Goal: Find specific page/section: Find specific page/section

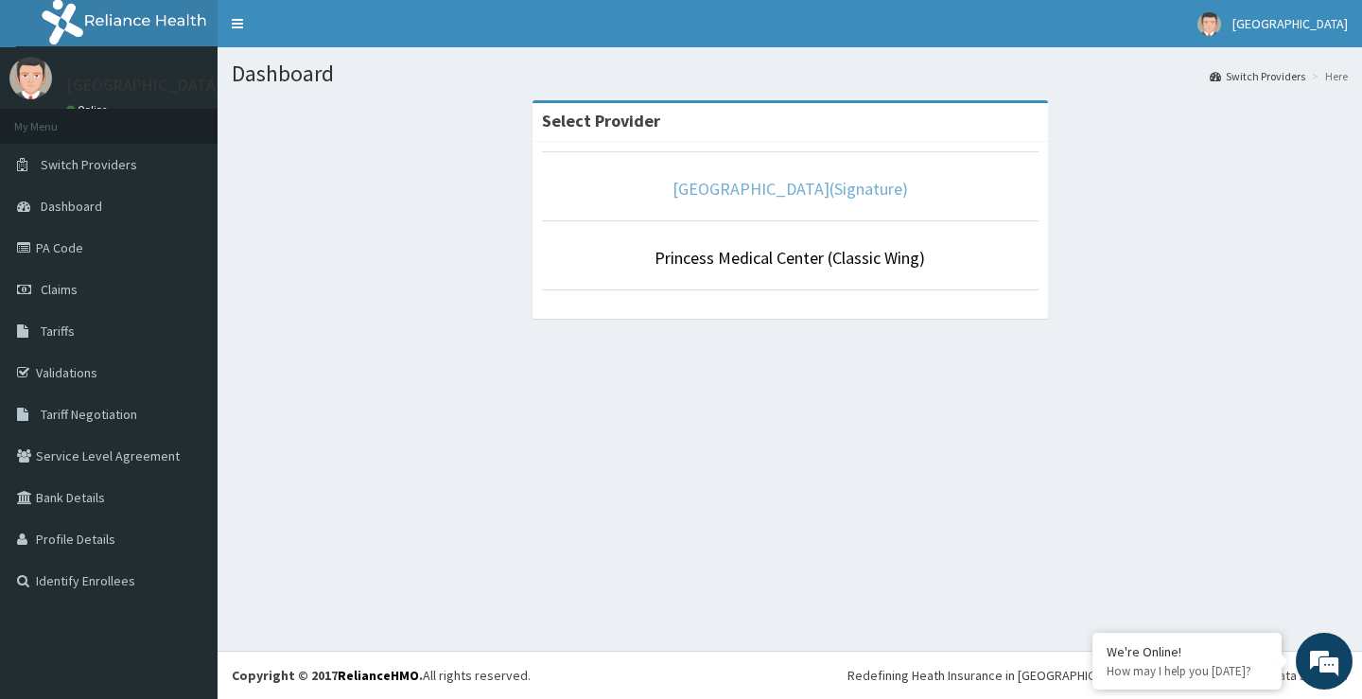
click at [736, 191] on link "[GEOGRAPHIC_DATA](Signature)" at bounding box center [790, 189] width 236 height 22
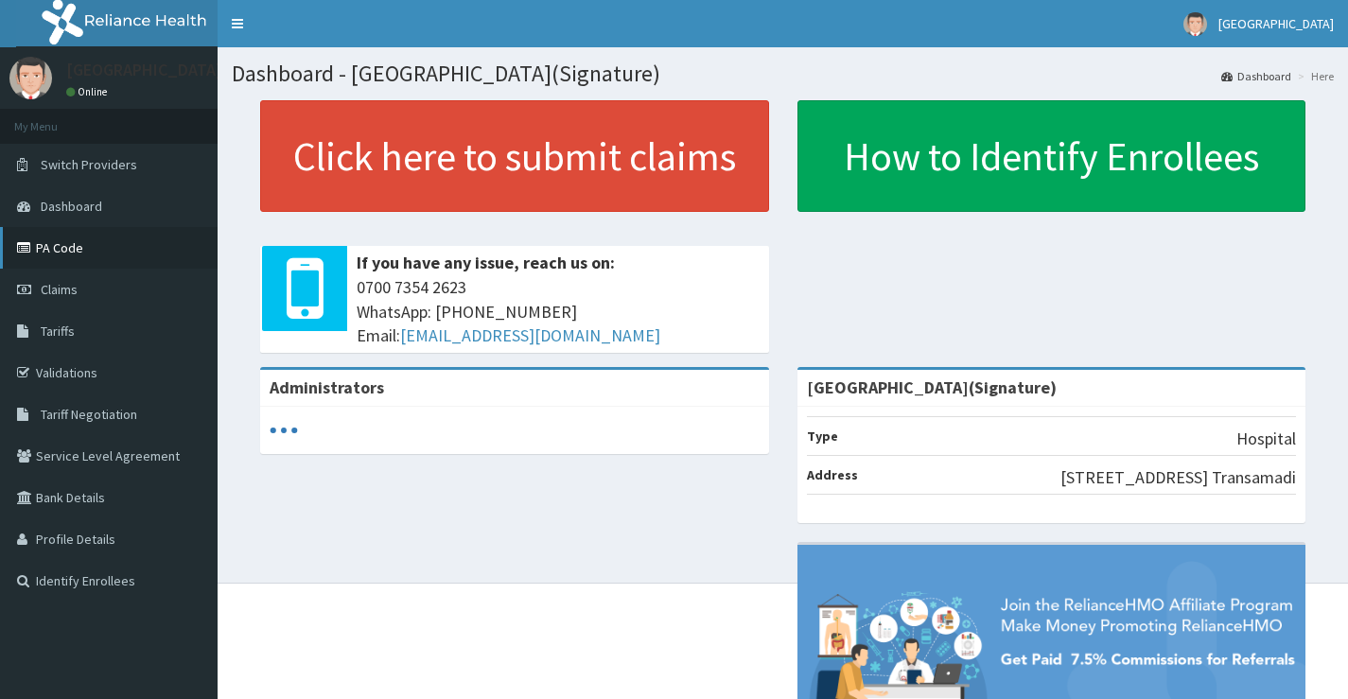
drag, startPoint x: 73, startPoint y: 247, endPoint x: 79, endPoint y: 236, distance: 13.1
click at [73, 246] on link "PA Code" at bounding box center [109, 248] width 218 height 42
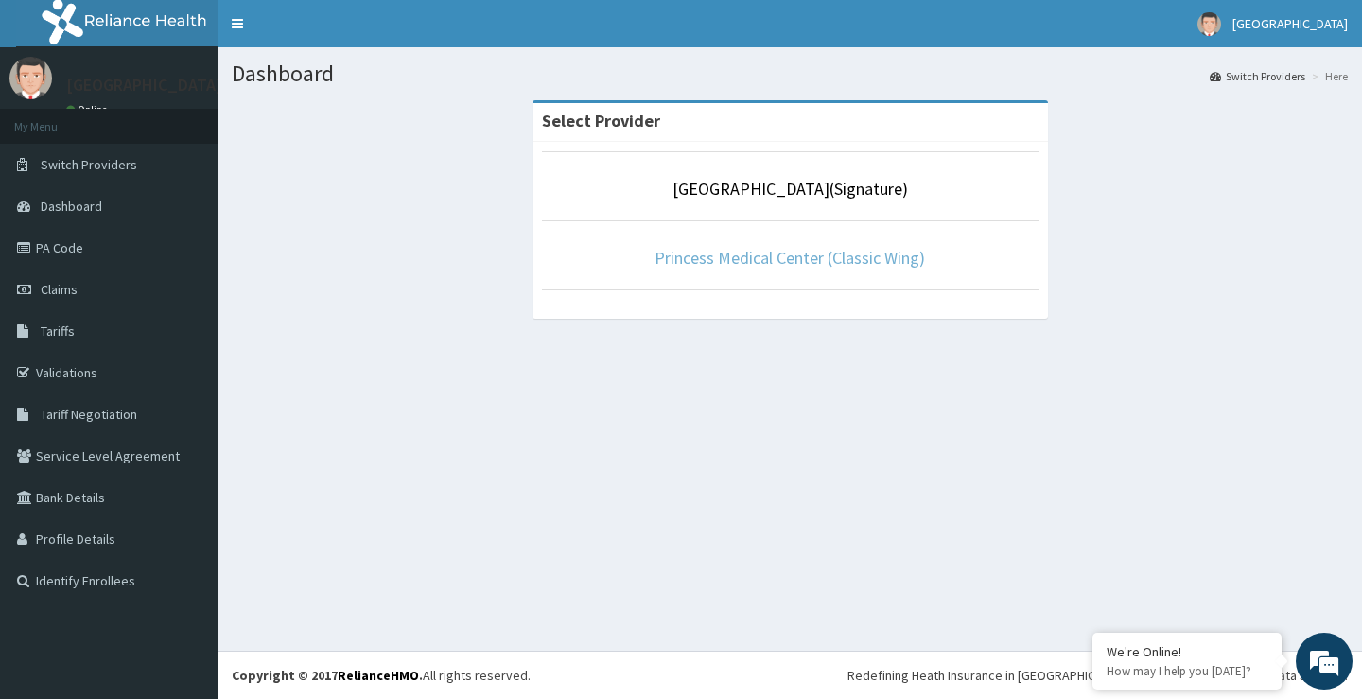
click at [770, 258] on link "Princess Medical Center (Classic Wing)" at bounding box center [789, 258] width 270 height 22
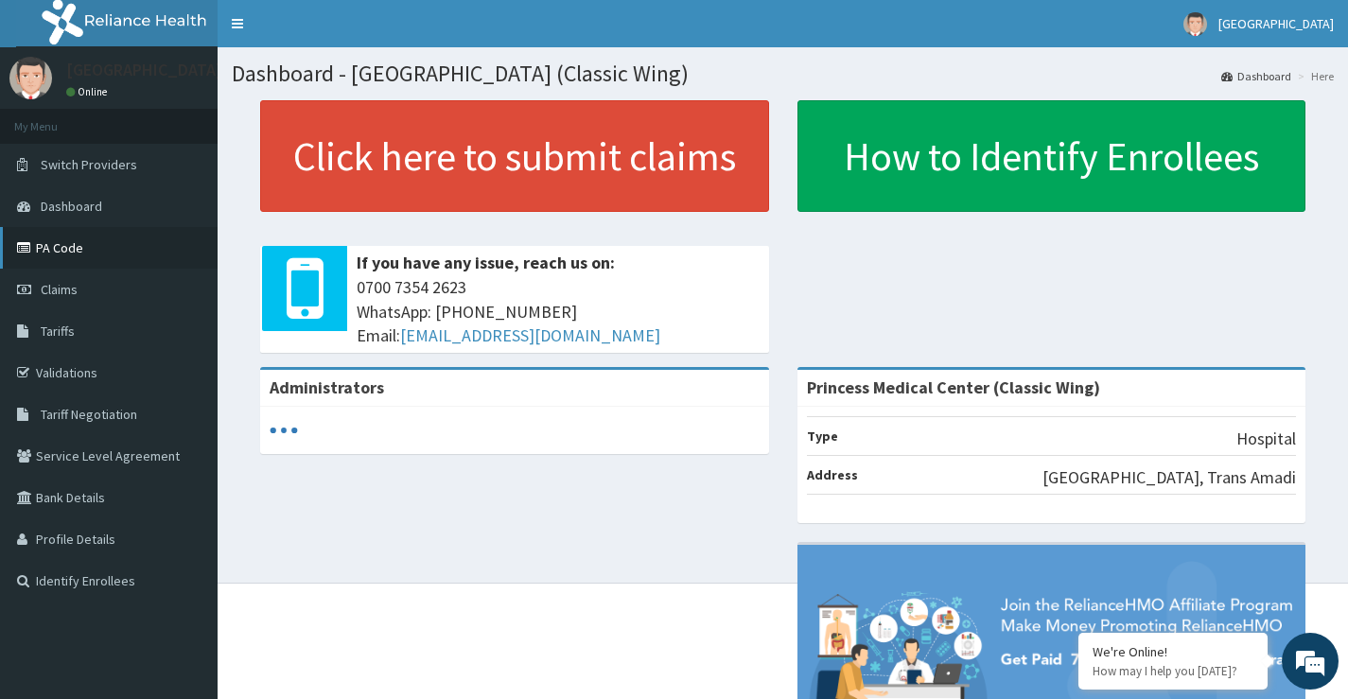
click at [54, 238] on link "PA Code" at bounding box center [109, 248] width 218 height 42
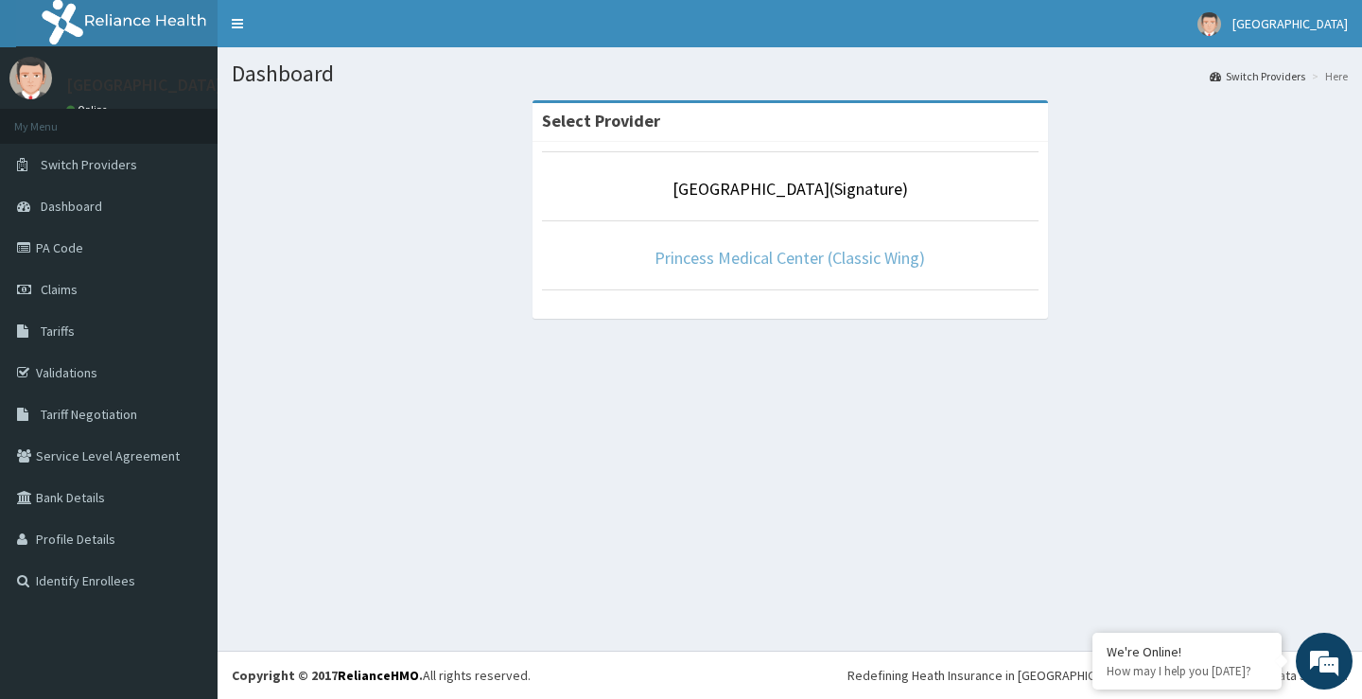
click at [815, 257] on link "Princess Medical Center (Classic Wing)" at bounding box center [789, 258] width 270 height 22
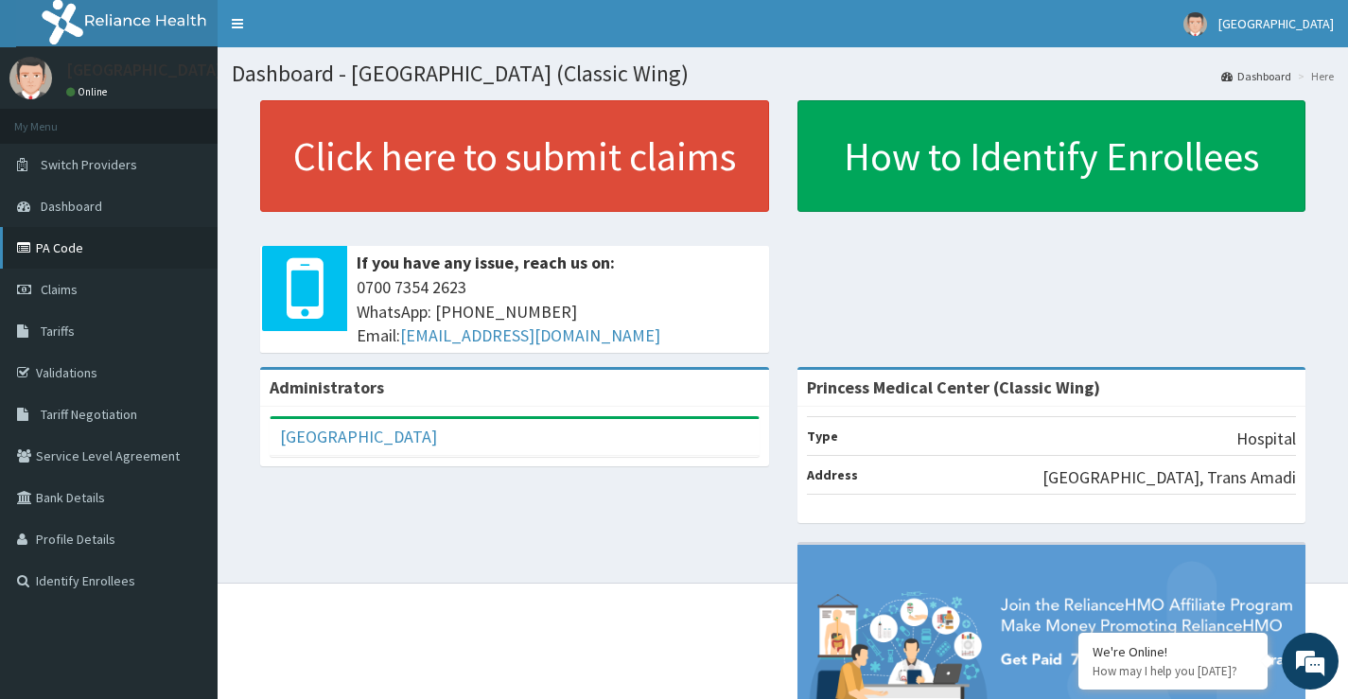
click at [87, 248] on link "PA Code" at bounding box center [109, 248] width 218 height 42
